Goal: Task Accomplishment & Management: Use online tool/utility

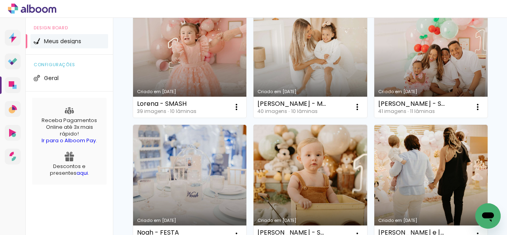
scroll to position [119, 0]
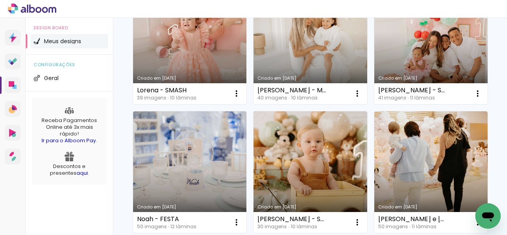
click at [246, 128] on link "Criado em [DATE]" at bounding box center [189, 171] width 113 height 121
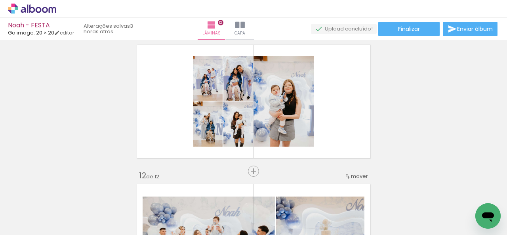
scroll to position [1417, 0]
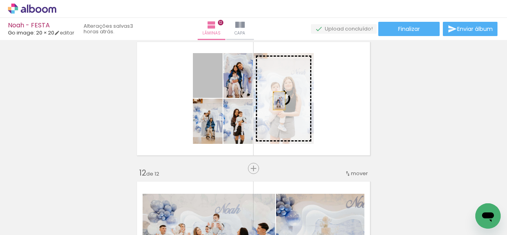
drag, startPoint x: 231, startPoint y: 85, endPoint x: 276, endPoint y: 101, distance: 47.3
click at [0, 0] on slot at bounding box center [0, 0] width 0 height 0
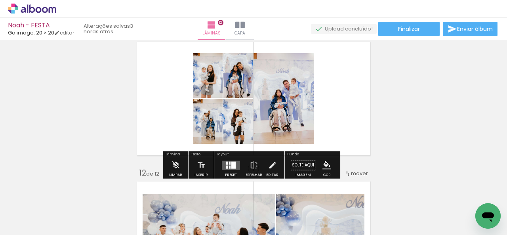
click at [348, 100] on quentale-layouter at bounding box center [253, 99] width 239 height 120
click at [415, 32] on span "Finalizar" at bounding box center [409, 29] width 22 height 6
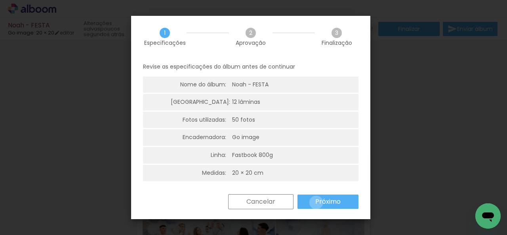
click at [0, 0] on slot "Próximo" at bounding box center [0, 0] width 0 height 0
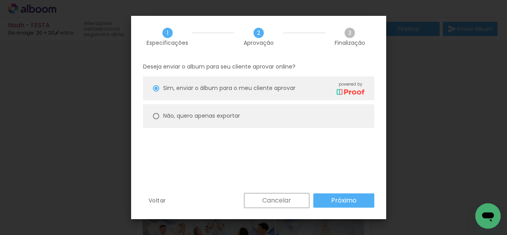
click at [0, 0] on slot "Não, quero apenas exportar" at bounding box center [0, 0] width 0 height 0
type paper-radio-button "on"
click at [329, 204] on paper-button "Próximo" at bounding box center [343, 200] width 61 height 14
type input "Alta, 300 DPI"
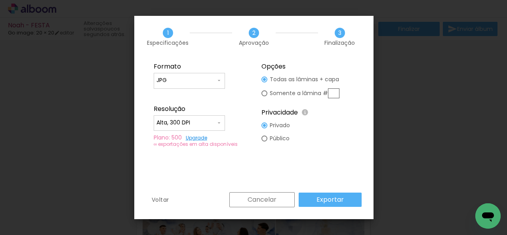
click at [0, 0] on slot "Exportar" at bounding box center [0, 0] width 0 height 0
